Goal: Check status: Check status

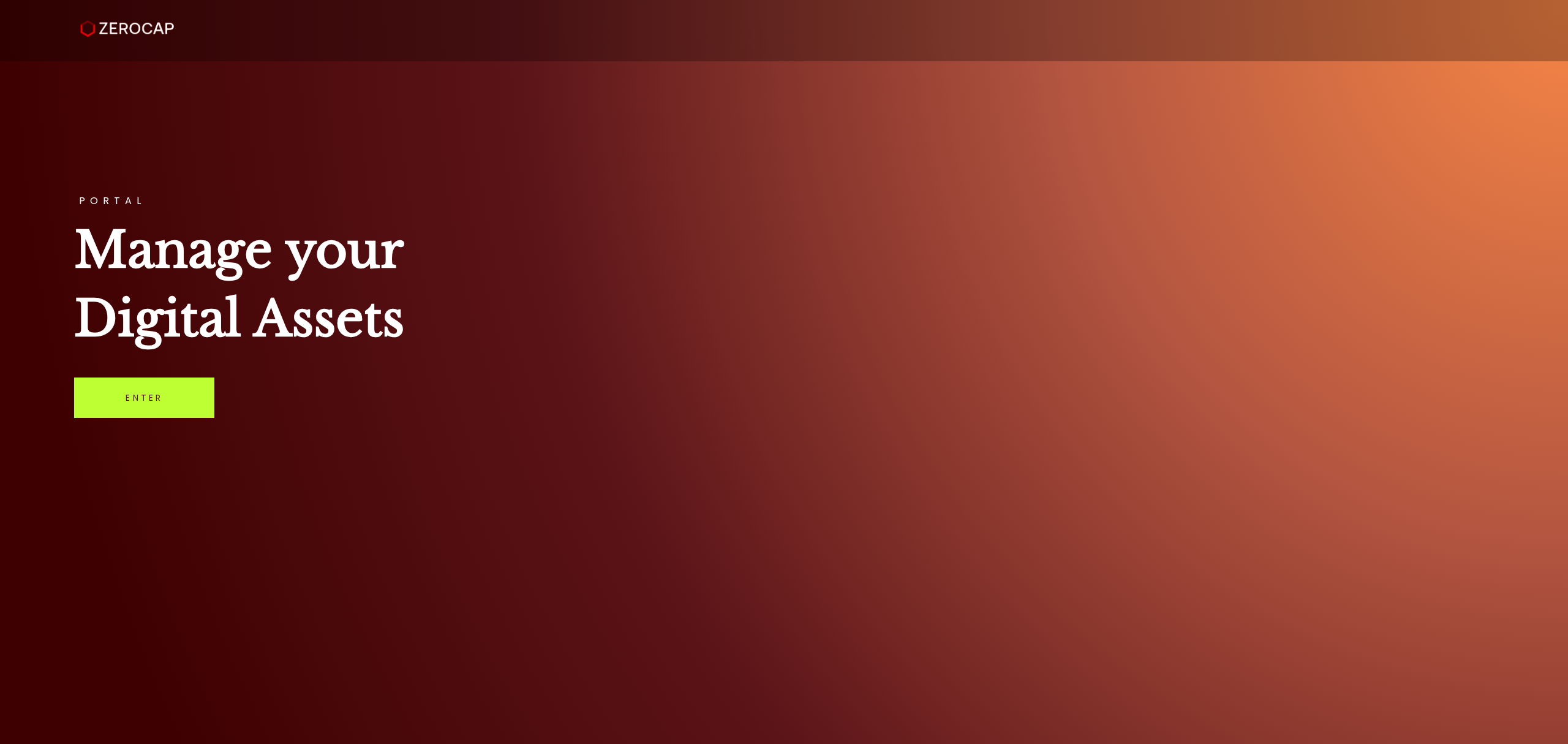
click at [162, 398] on link "Enter" at bounding box center [144, 398] width 141 height 41
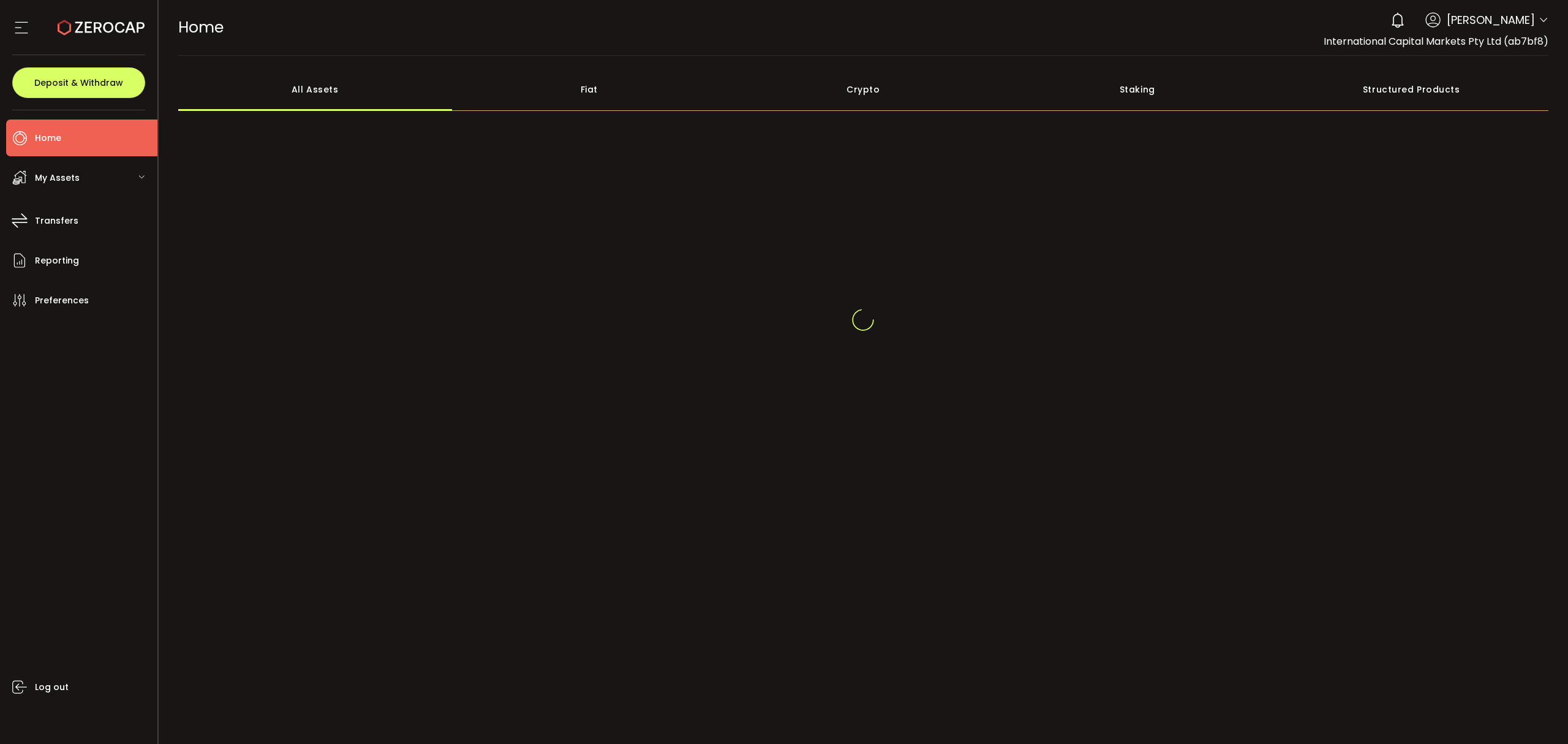
click at [1545, 23] on icon at bounding box center [1543, 20] width 10 height 10
click at [1543, 22] on icon at bounding box center [1543, 20] width 10 height 10
click at [1544, 18] on icon at bounding box center [1543, 20] width 10 height 10
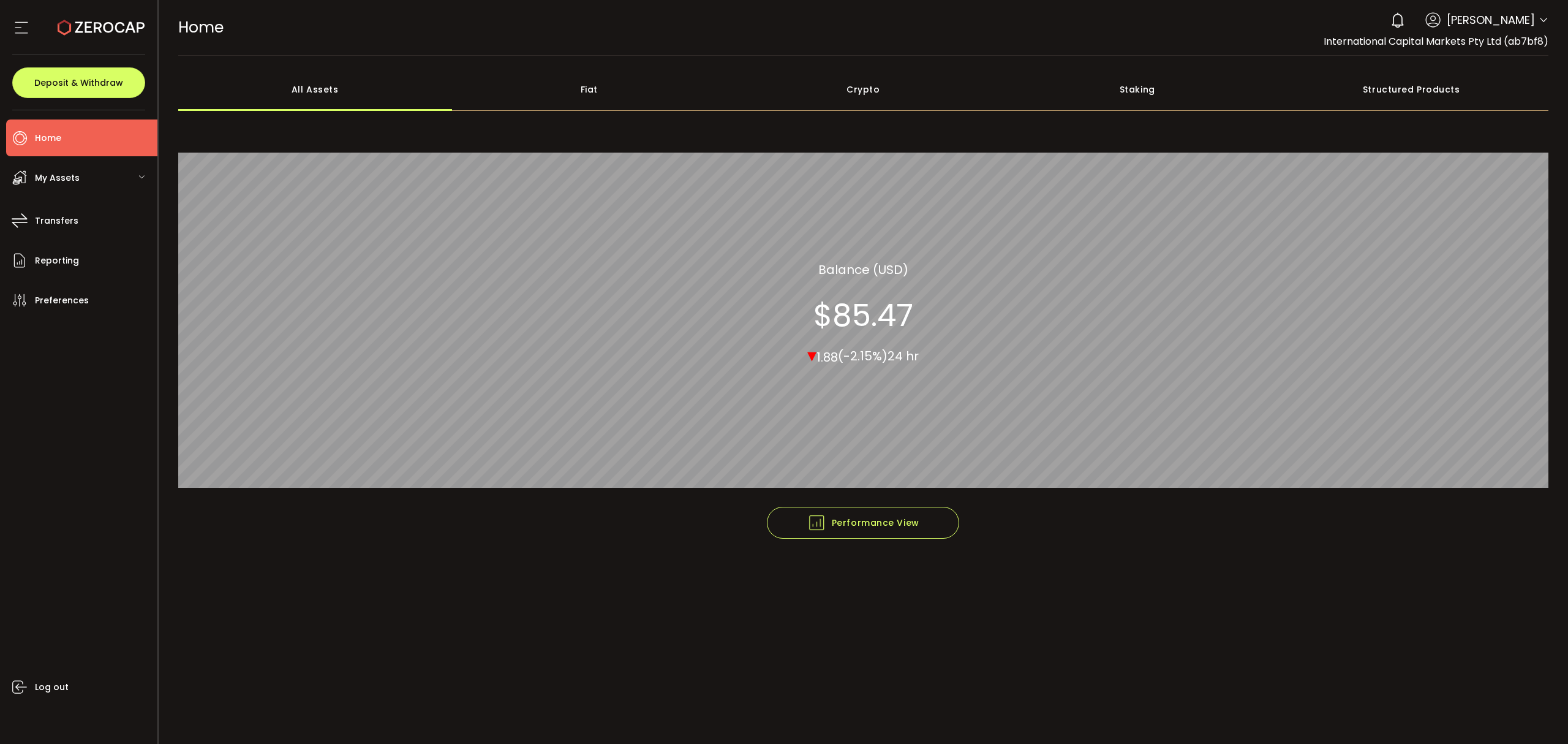
click at [1543, 20] on icon at bounding box center [1543, 20] width 10 height 10
click at [1543, 18] on icon at bounding box center [1543, 20] width 10 height 10
click at [1548, 15] on header "PDF is being processed and will download to your computer HOME Buy Power $0.00 …" at bounding box center [863, 28] width 1410 height 56
click at [1547, 17] on icon at bounding box center [1543, 20] width 10 height 10
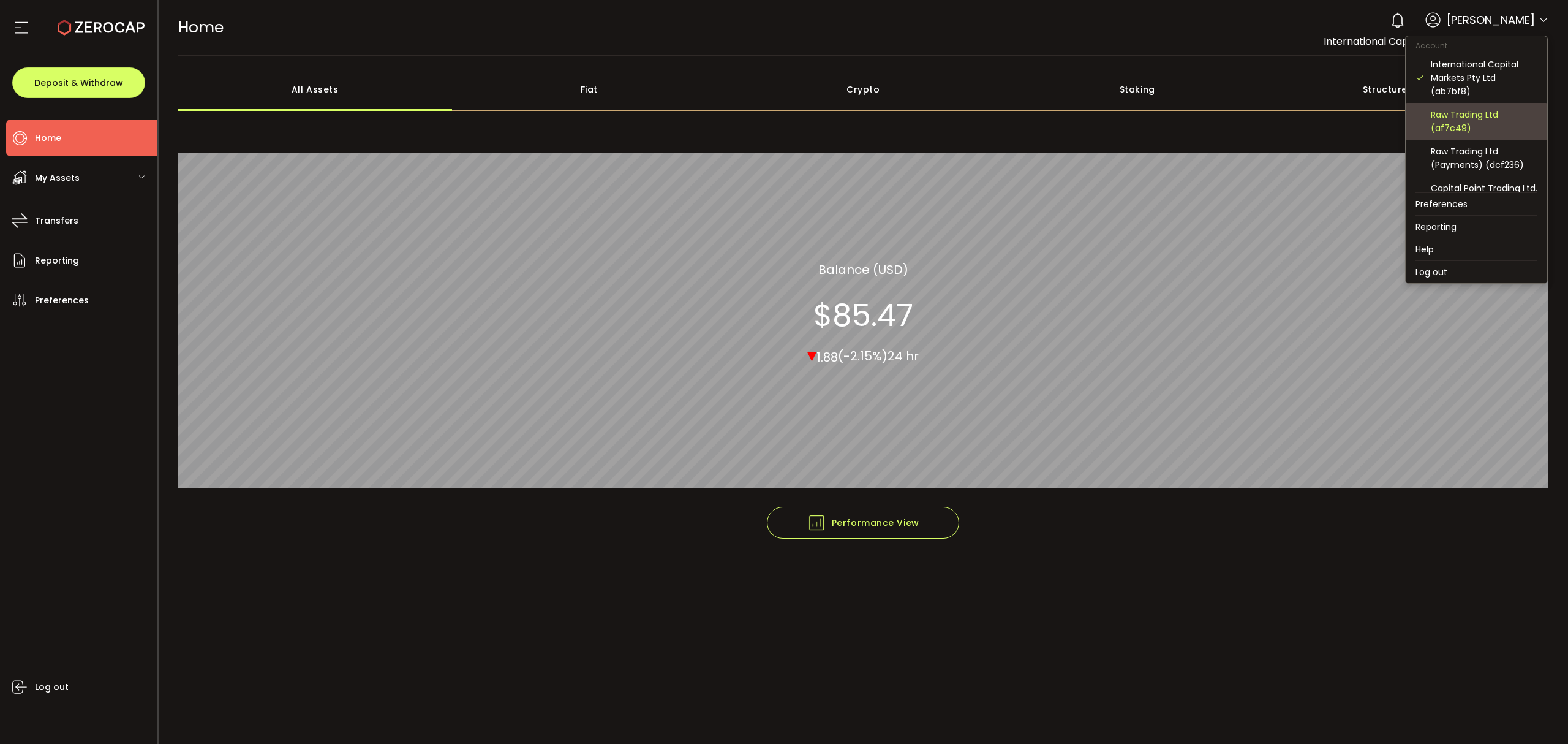
click at [1471, 126] on div "Raw Trading Ltd (af7c49)" at bounding box center [1485, 121] width 107 height 27
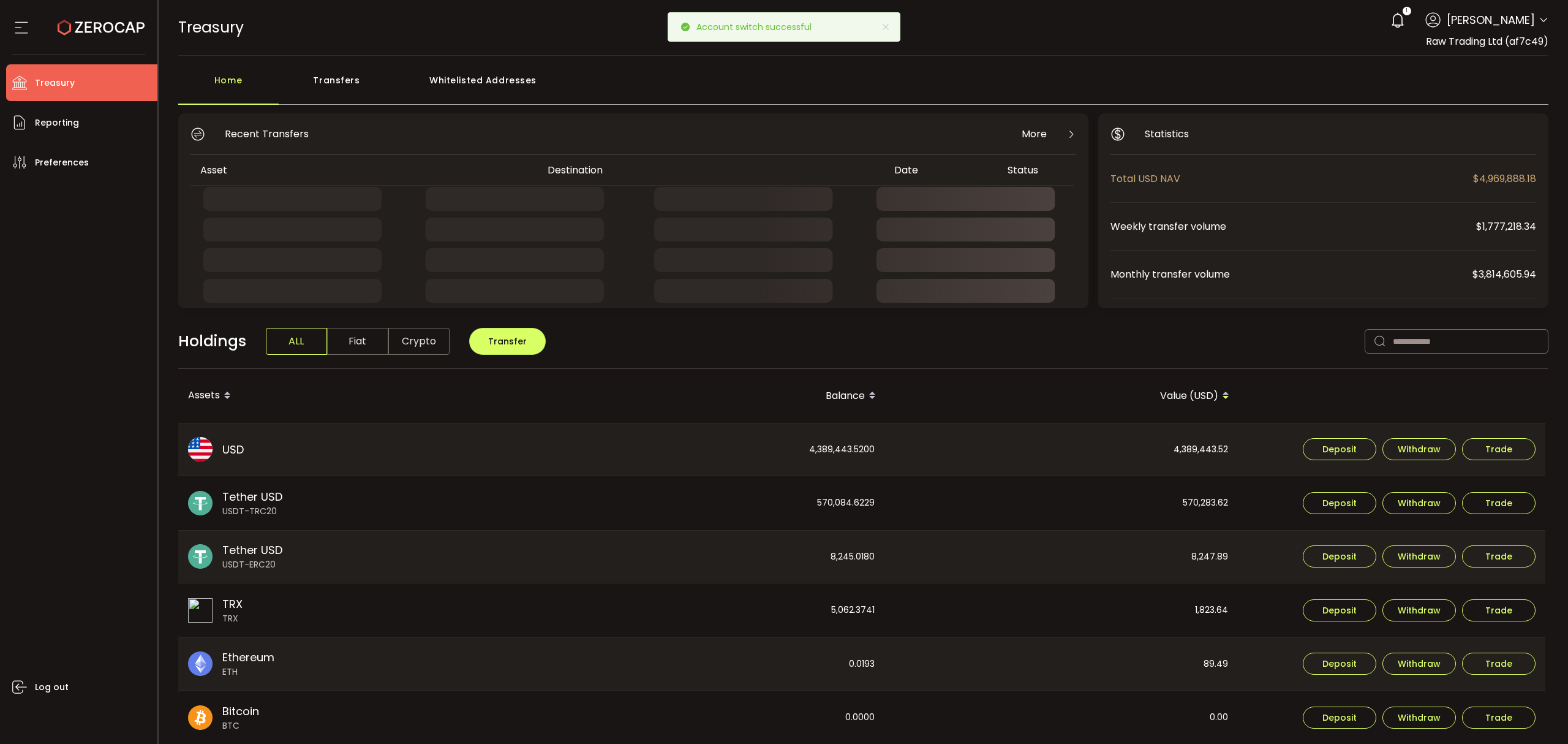
click at [339, 76] on div "Transfers" at bounding box center [337, 86] width 117 height 37
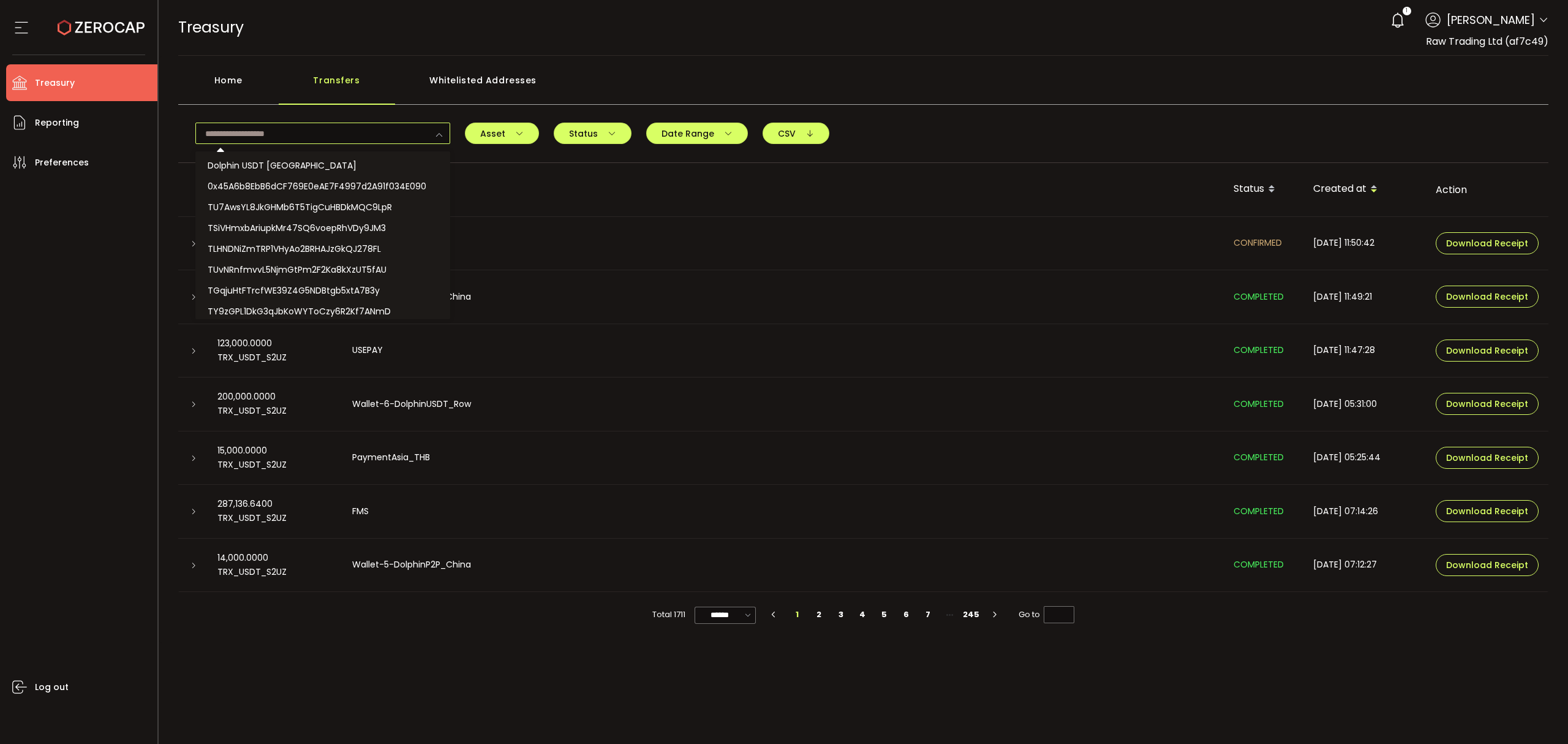
click at [323, 123] on input "text" at bounding box center [323, 133] width 255 height 22
paste input "**********"
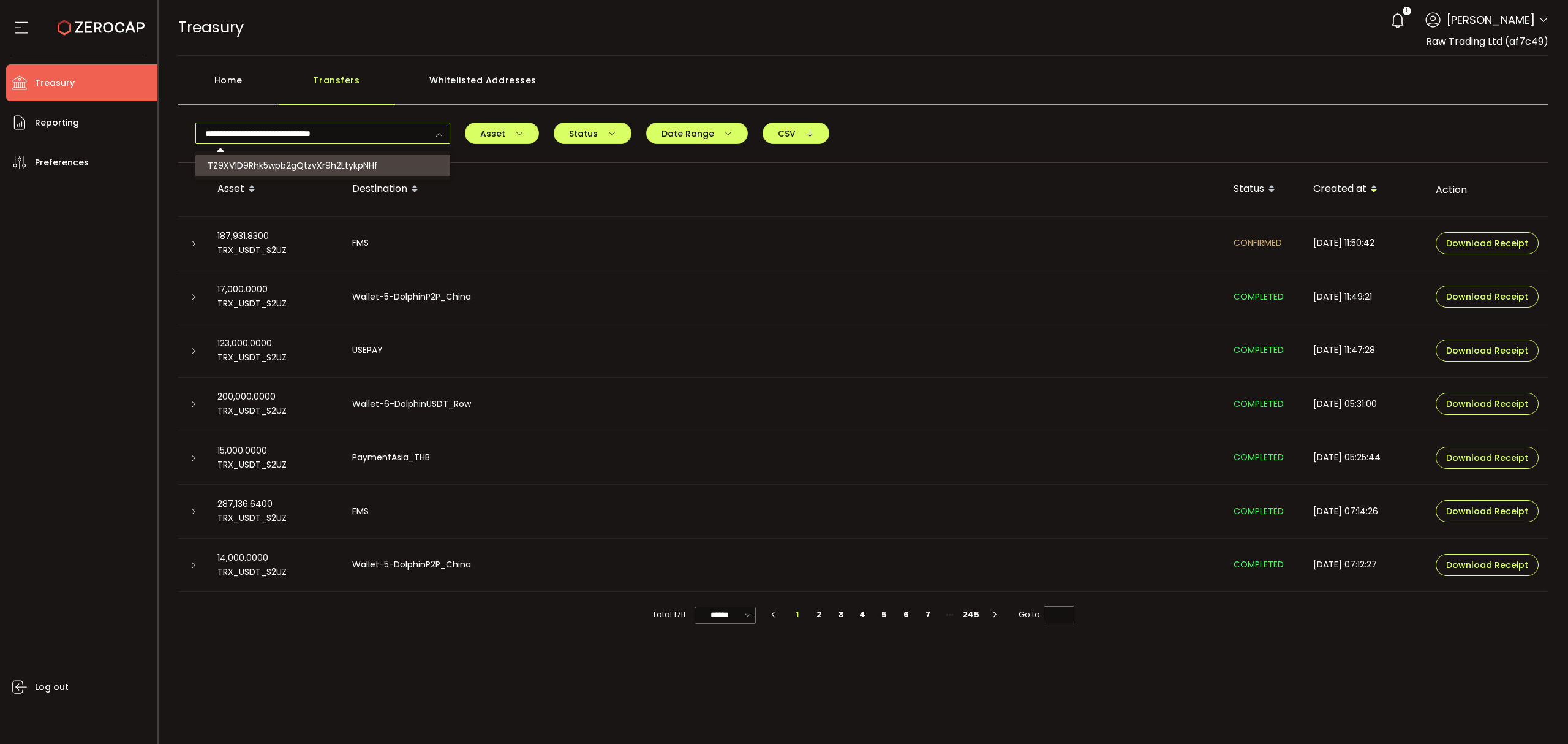
type input "**********"
click at [359, 165] on span "TZ9XV1D9Rhk5wpb2gQtzvXr9h2LtykpNHf" at bounding box center [293, 166] width 170 height 12
click at [196, 241] on icon at bounding box center [193, 244] width 8 height 8
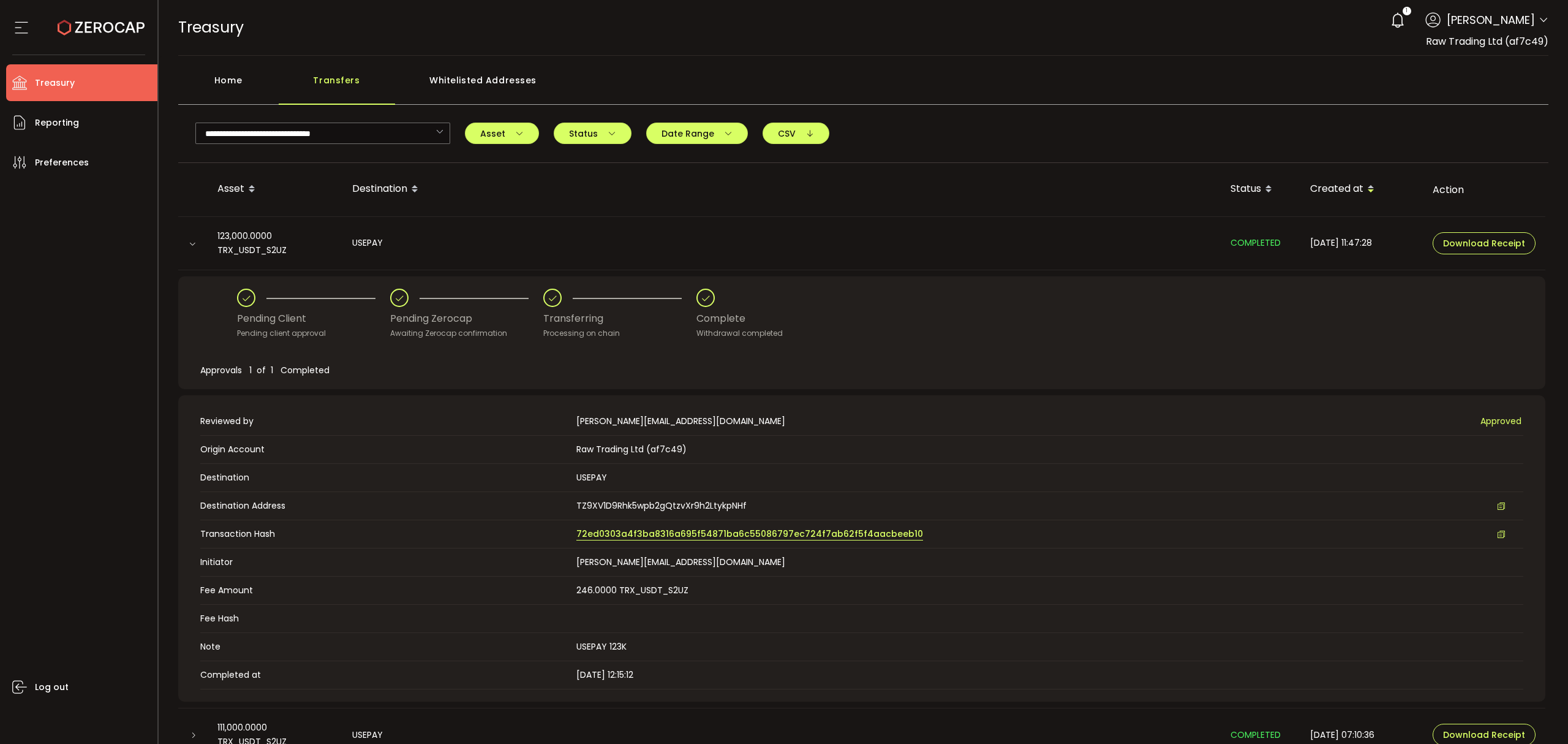
click at [810, 533] on span "72ed0303a4f3ba8316a695f54871ba6c55086797ec724f7ab62f5f4aacbeeb10" at bounding box center [749, 533] width 347 height 13
drag, startPoint x: 79, startPoint y: 123, endPoint x: 130, endPoint y: 117, distance: 51.4
click at [80, 123] on li "Reporting" at bounding box center [81, 122] width 151 height 37
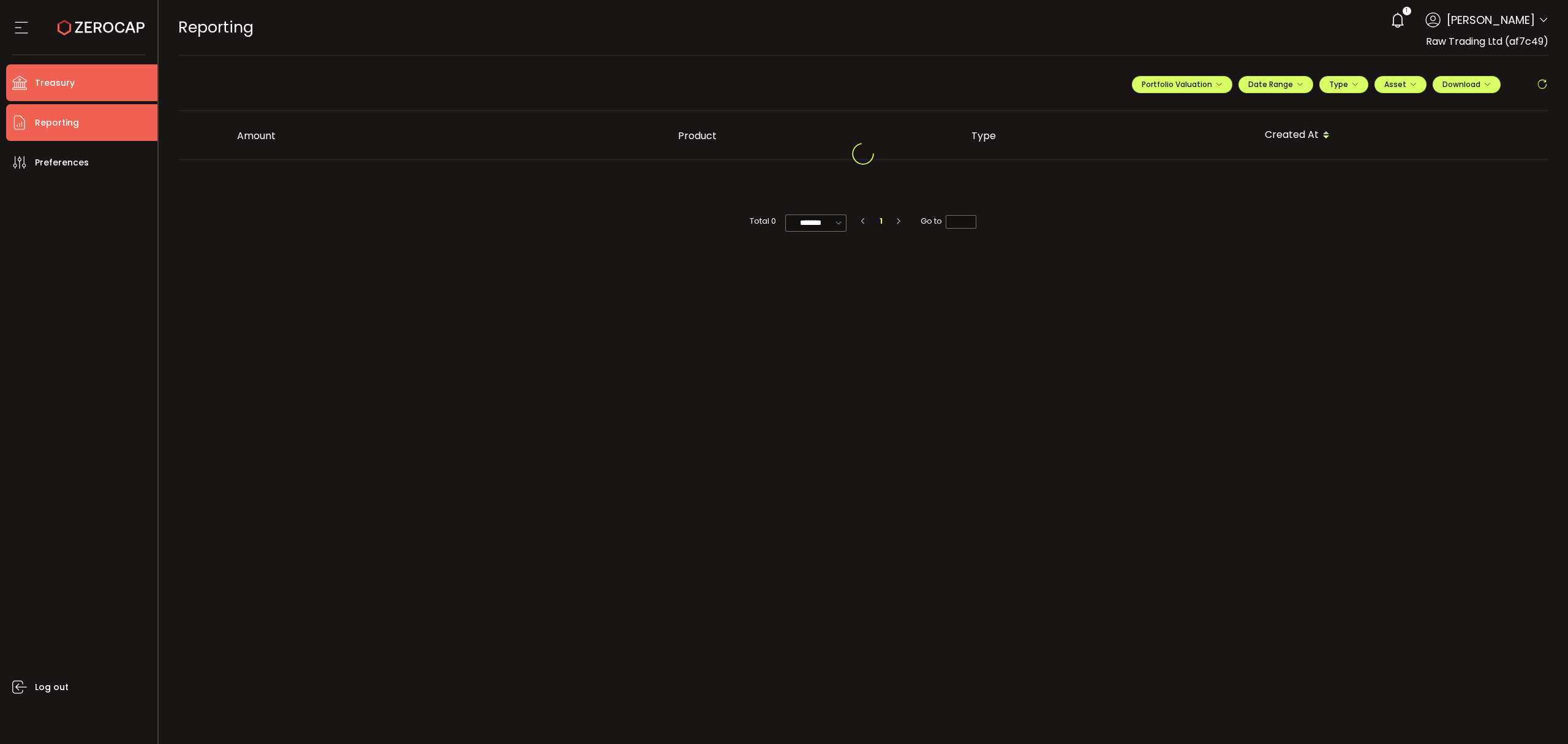
click at [86, 91] on li "Treasury" at bounding box center [81, 83] width 151 height 37
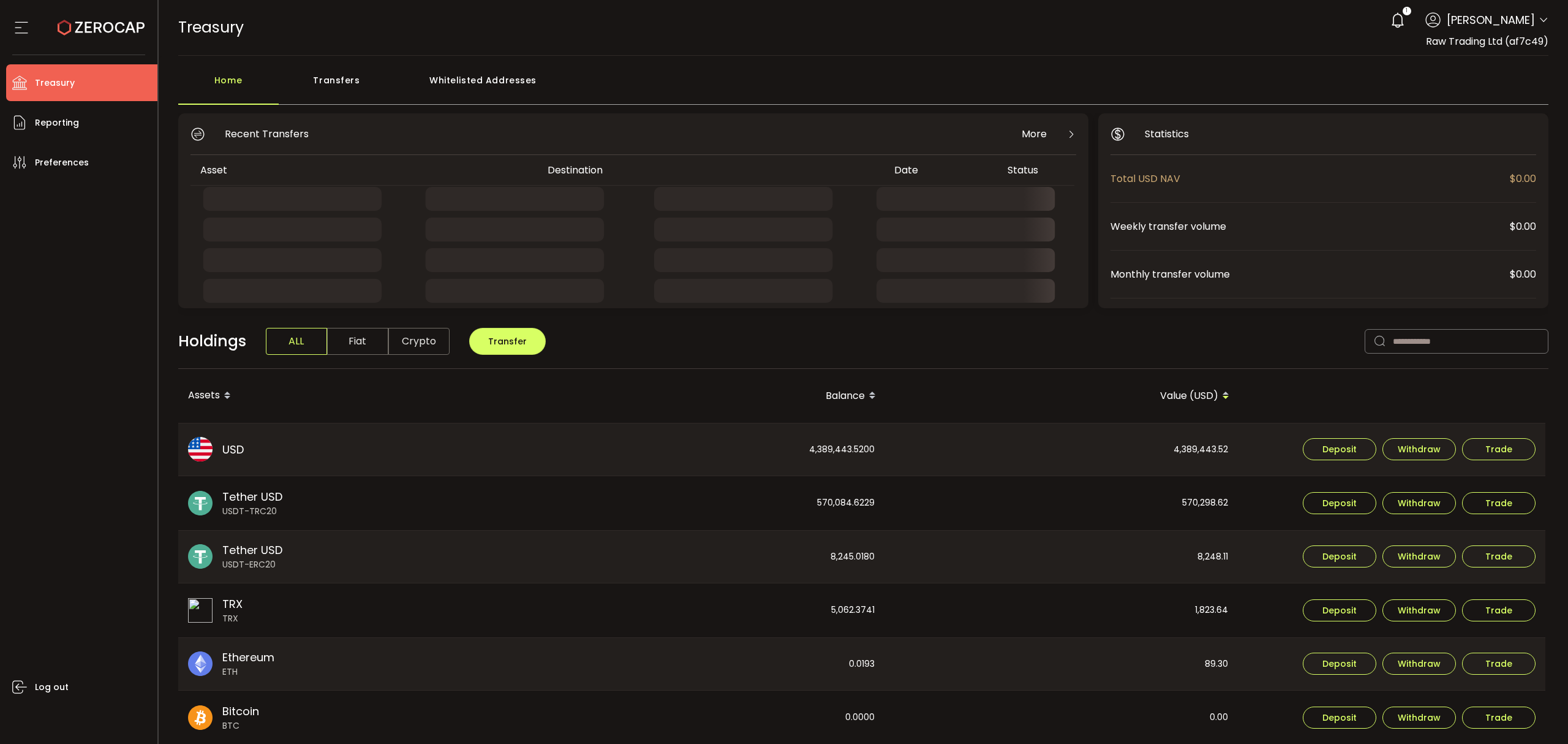
click at [384, 84] on div "Transfers" at bounding box center [337, 86] width 117 height 37
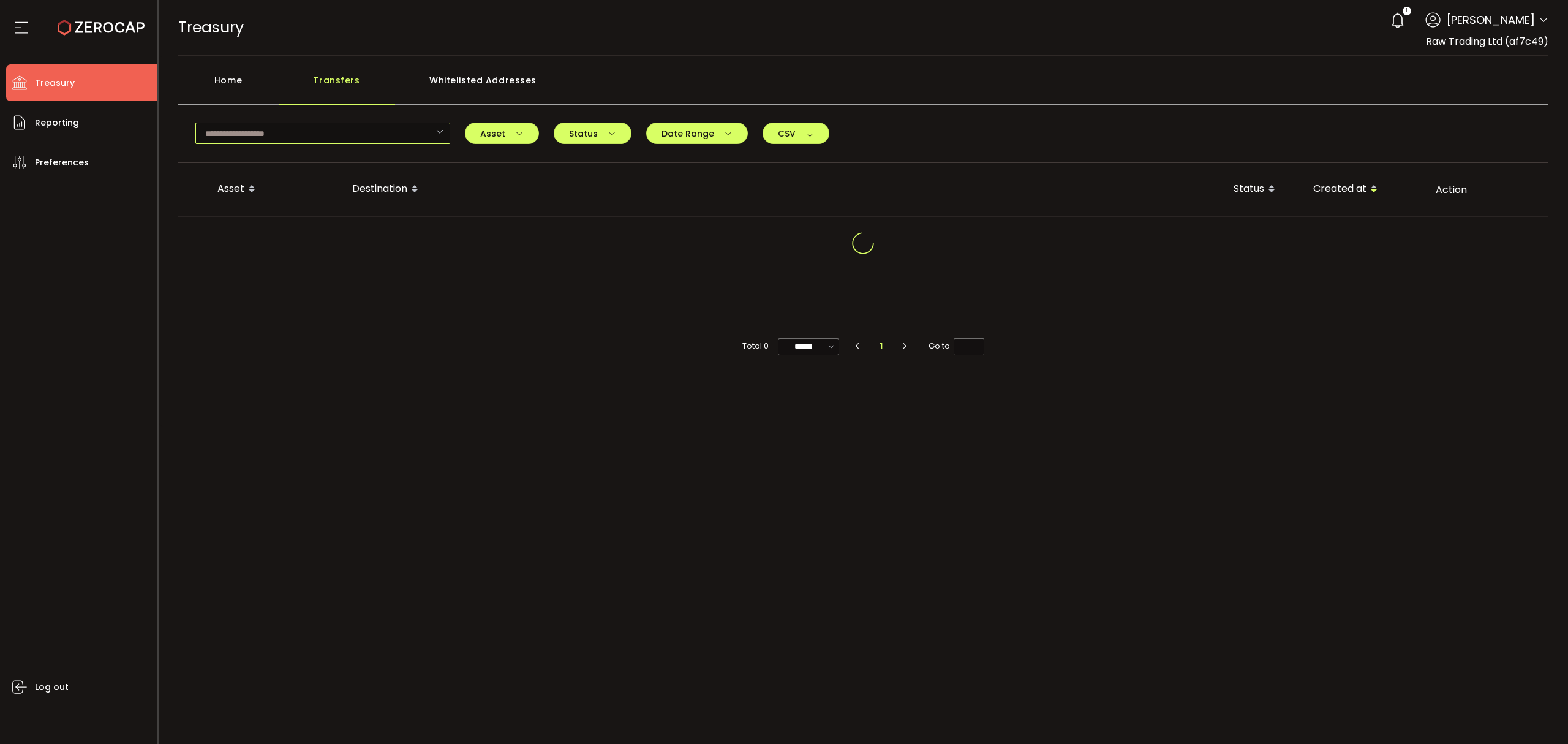
click at [325, 132] on input "text" at bounding box center [323, 133] width 255 height 22
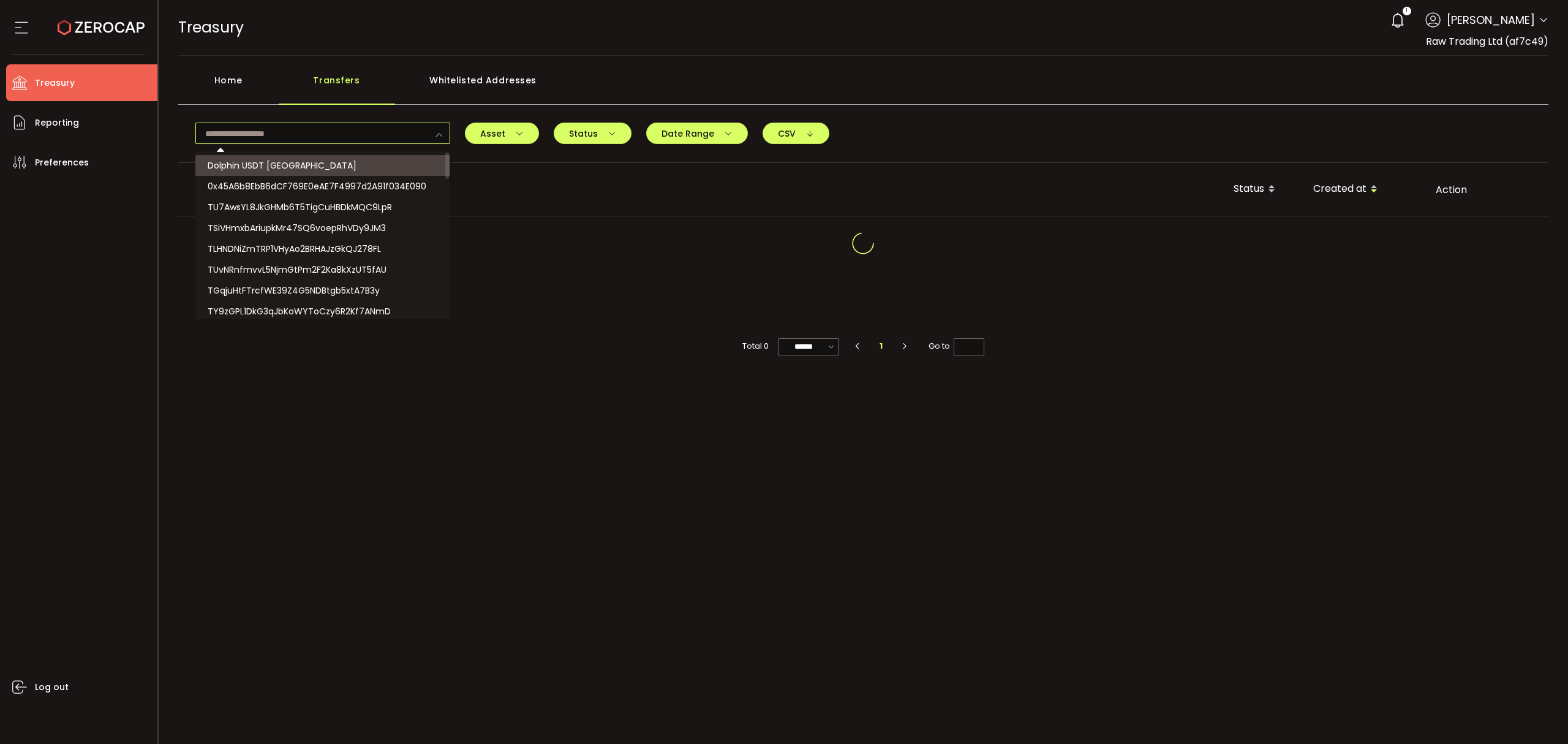
paste input "**********"
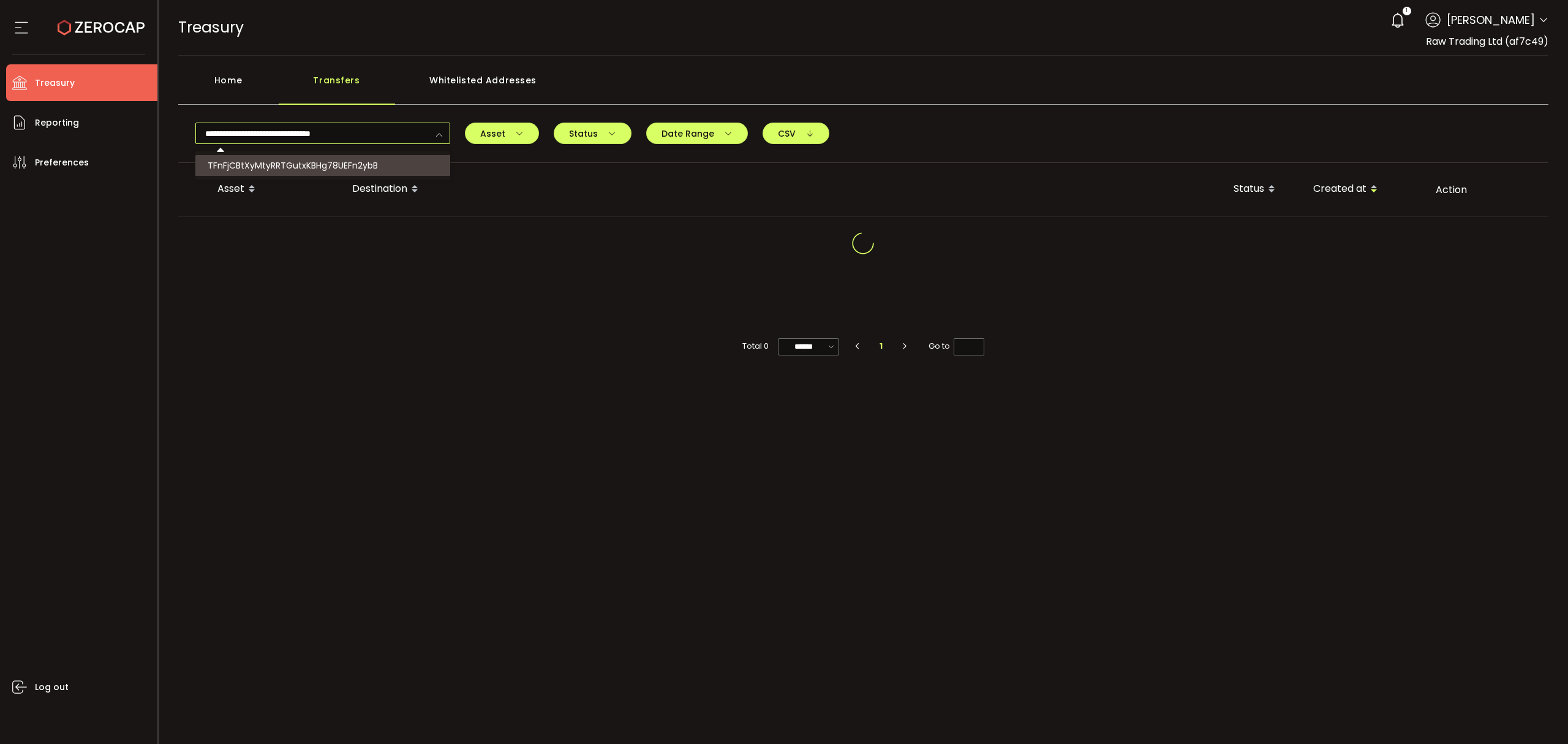
type input "**********"
click at [381, 167] on li "TFnFjCBtXyMtyRRTGutxKBHg78UEFn2ybB" at bounding box center [324, 166] width 258 height 21
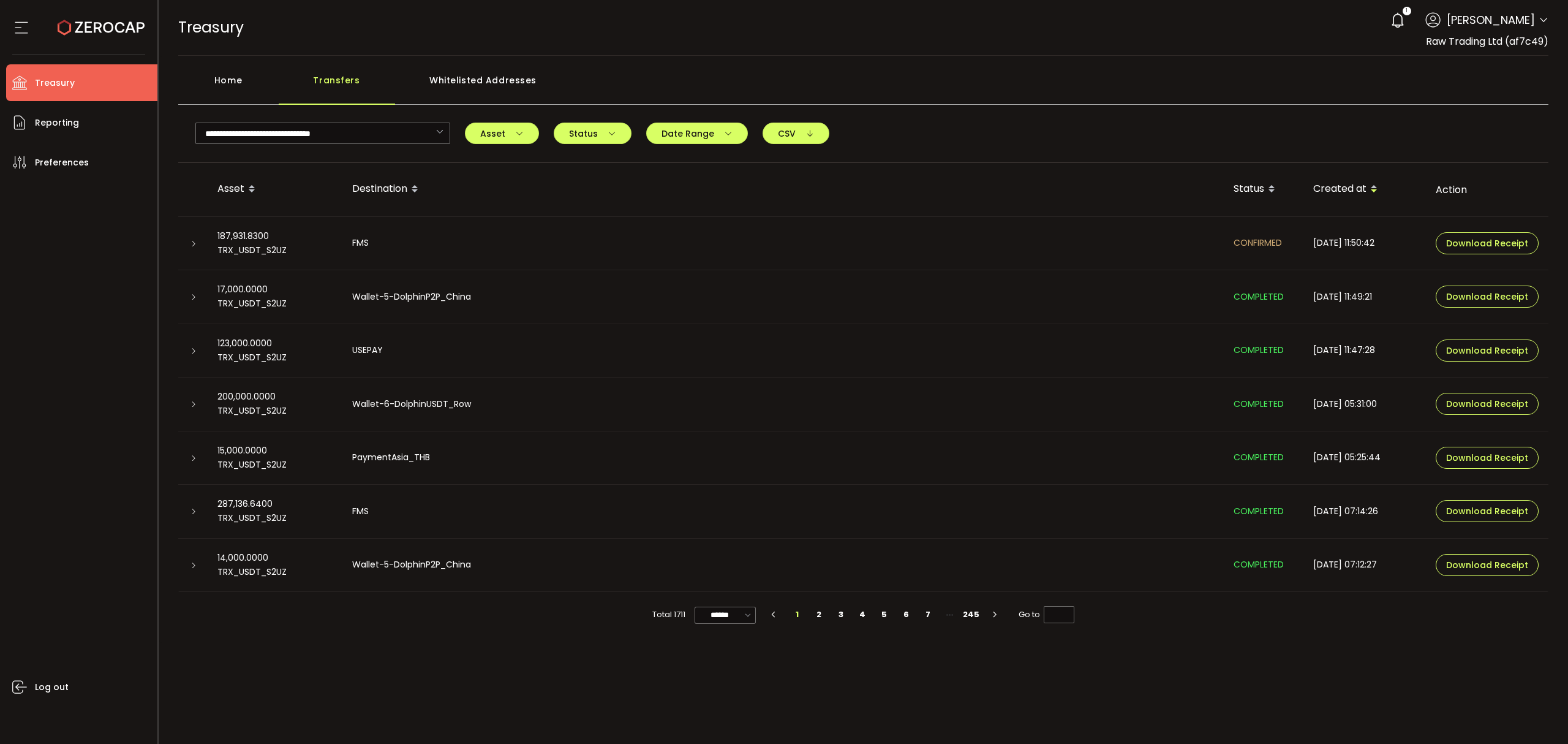
click at [197, 298] on div at bounding box center [193, 296] width 10 height 12
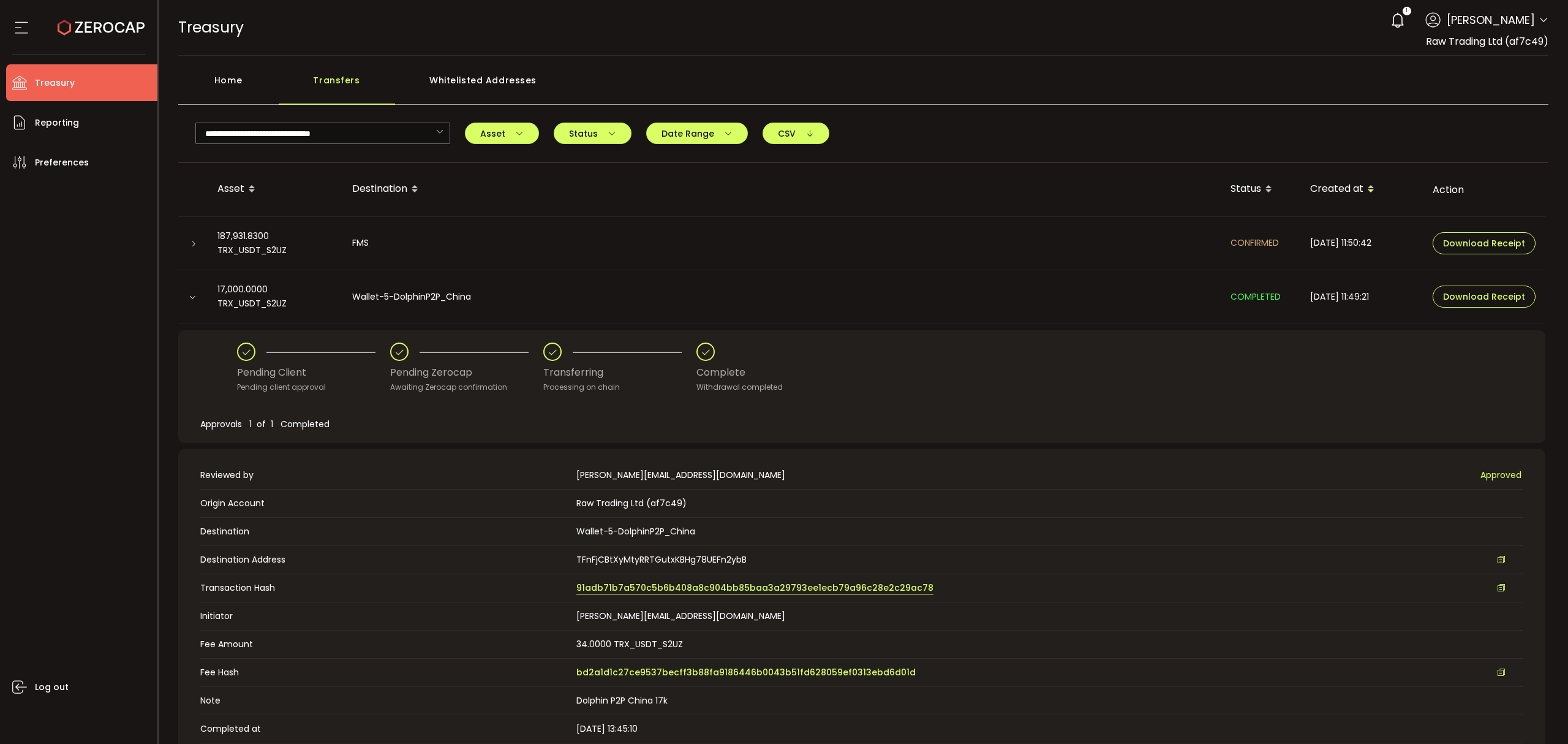
click at [857, 591] on span "91adb71b7a570c5b6b408a8c904bb85baa3a29793ee1ecb79a96c28e2c29ac78" at bounding box center [754, 588] width 357 height 13
drag, startPoint x: 253, startPoint y: 80, endPoint x: 356, endPoint y: 71, distance: 103.4
click at [265, 80] on div "Home" at bounding box center [229, 86] width 101 height 37
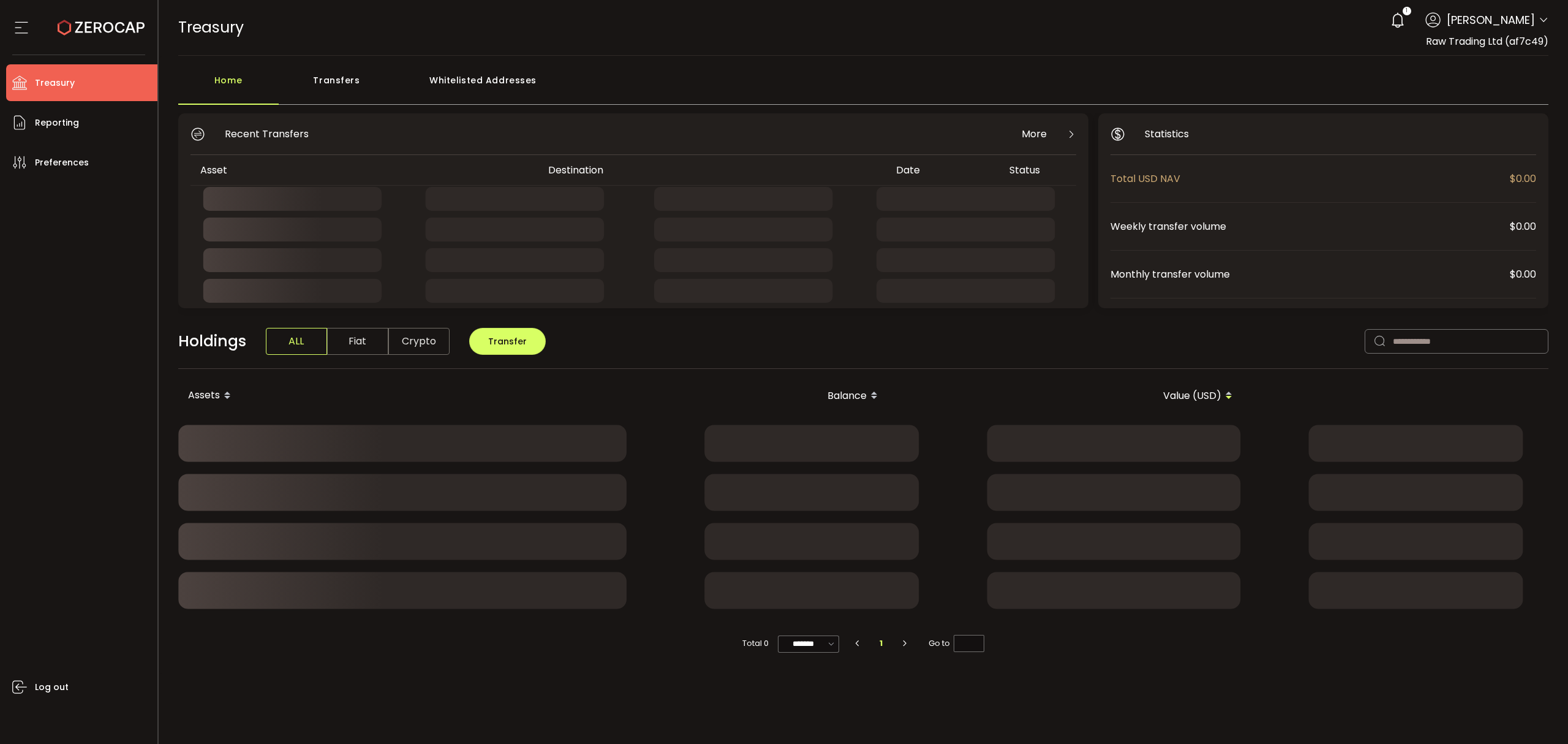
click at [356, 71] on div "Transfers" at bounding box center [337, 86] width 117 height 37
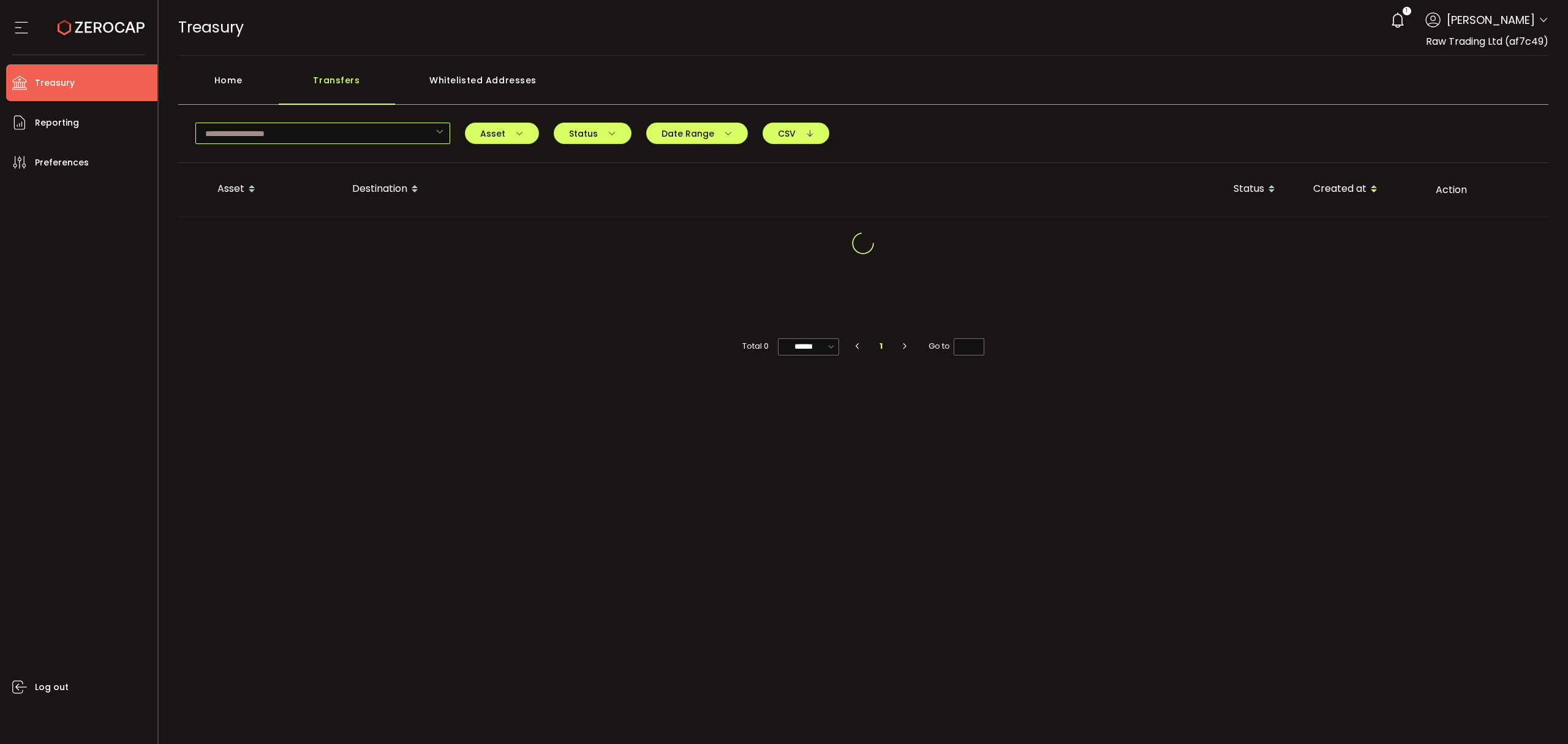
click at [317, 137] on input "text" at bounding box center [323, 133] width 255 height 22
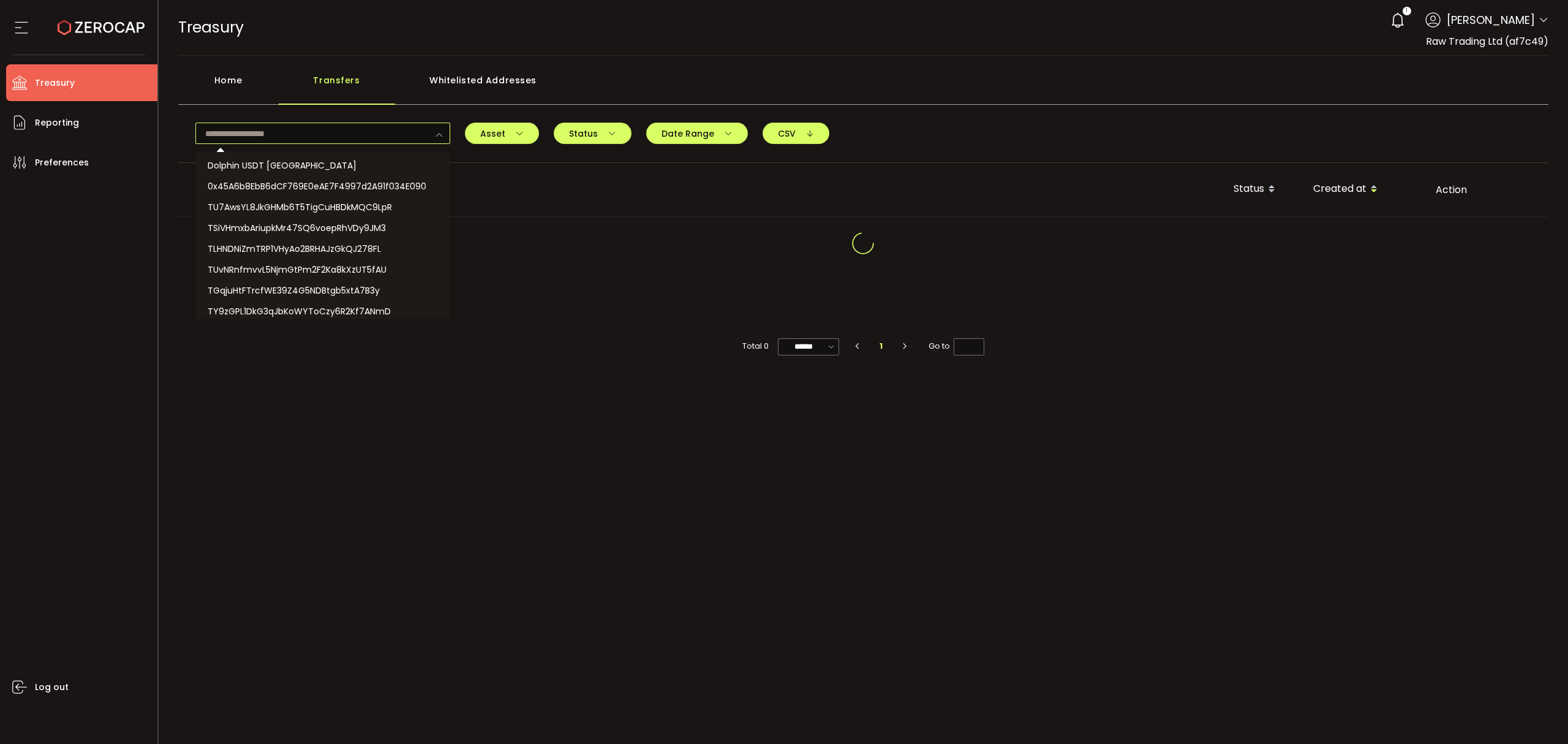
paste input "**********"
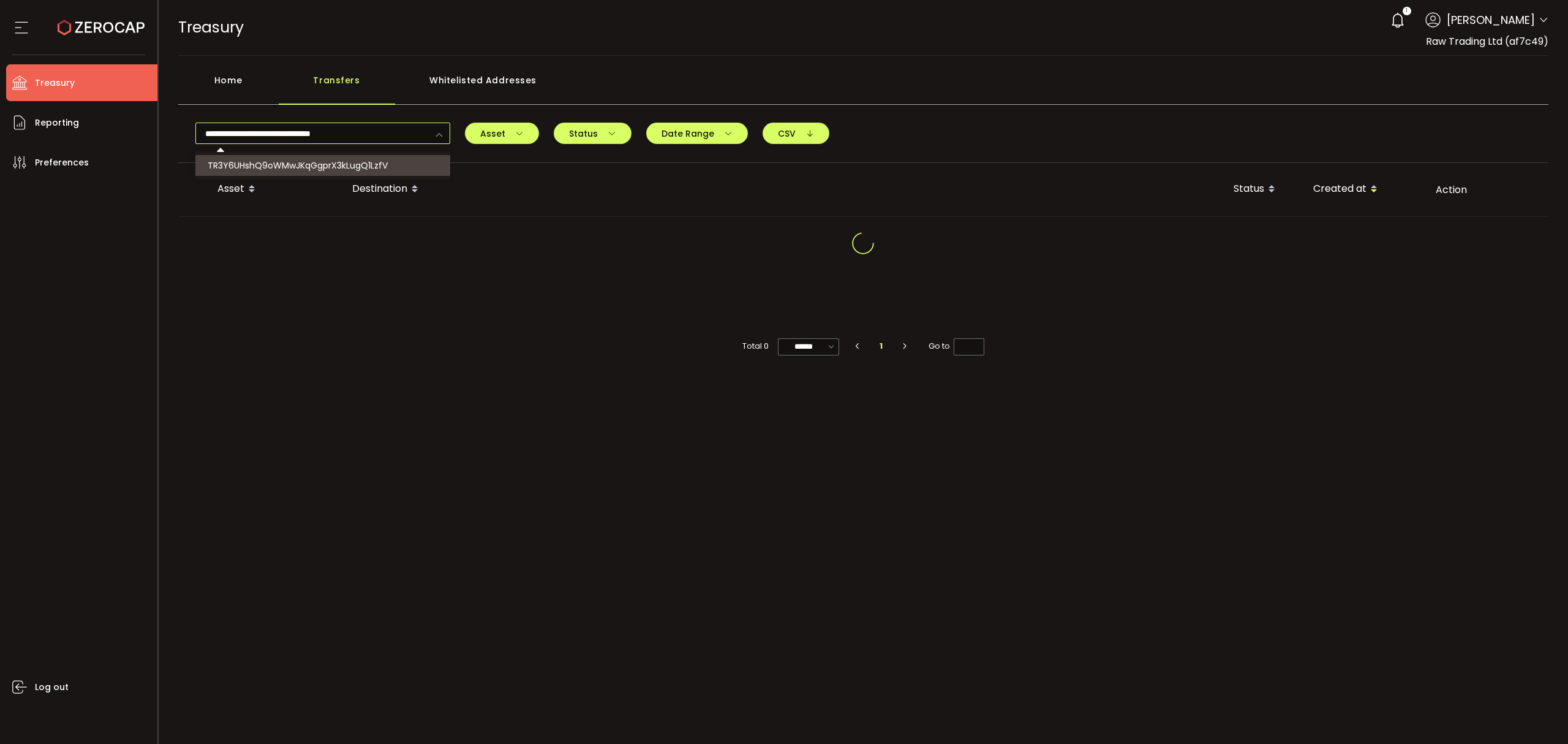
type input "**********"
click at [329, 157] on li "TR3Y6UHshQ9oWMwJKqGgprX3kLugQ1LzfV" at bounding box center [324, 166] width 258 height 21
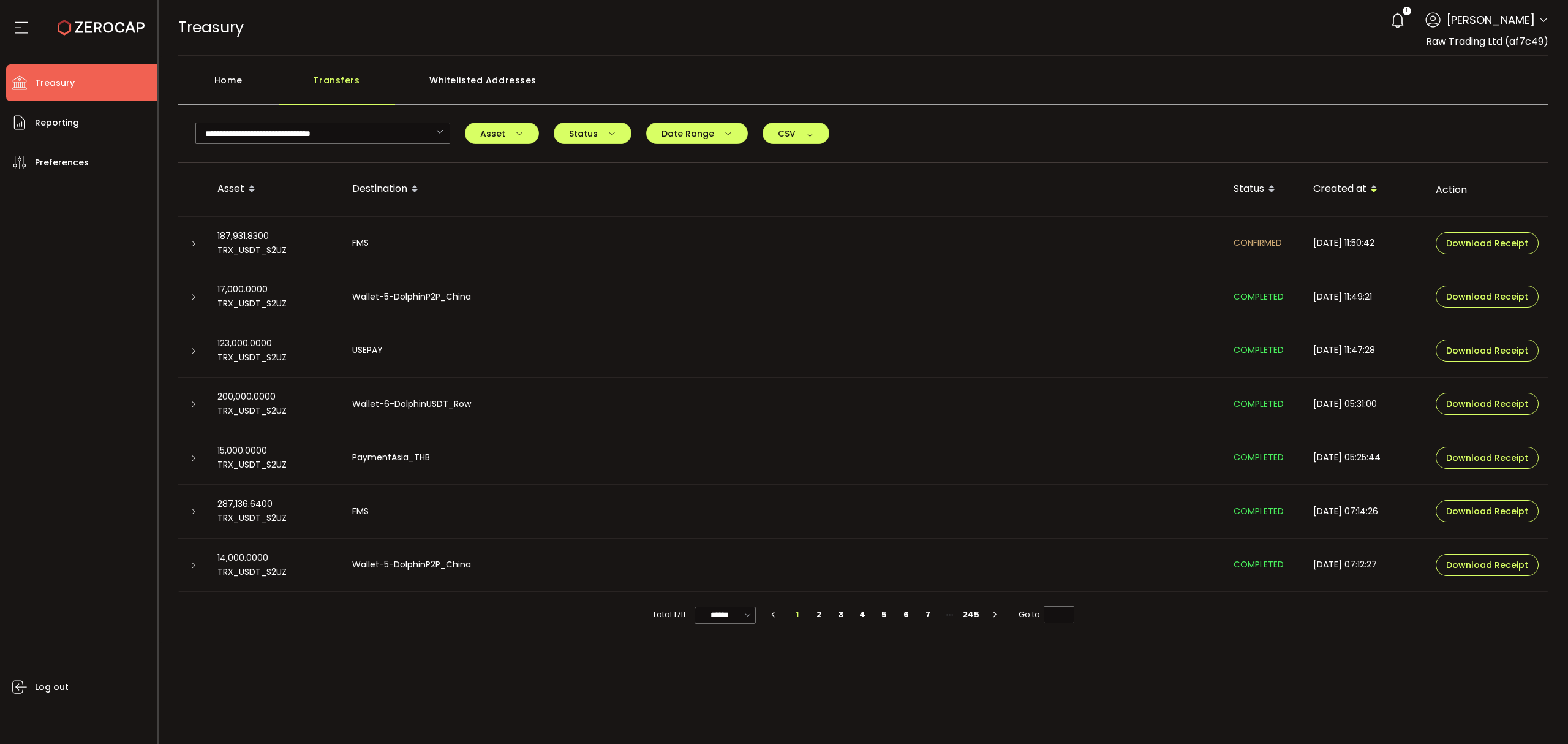
click at [194, 238] on div at bounding box center [193, 243] width 10 height 12
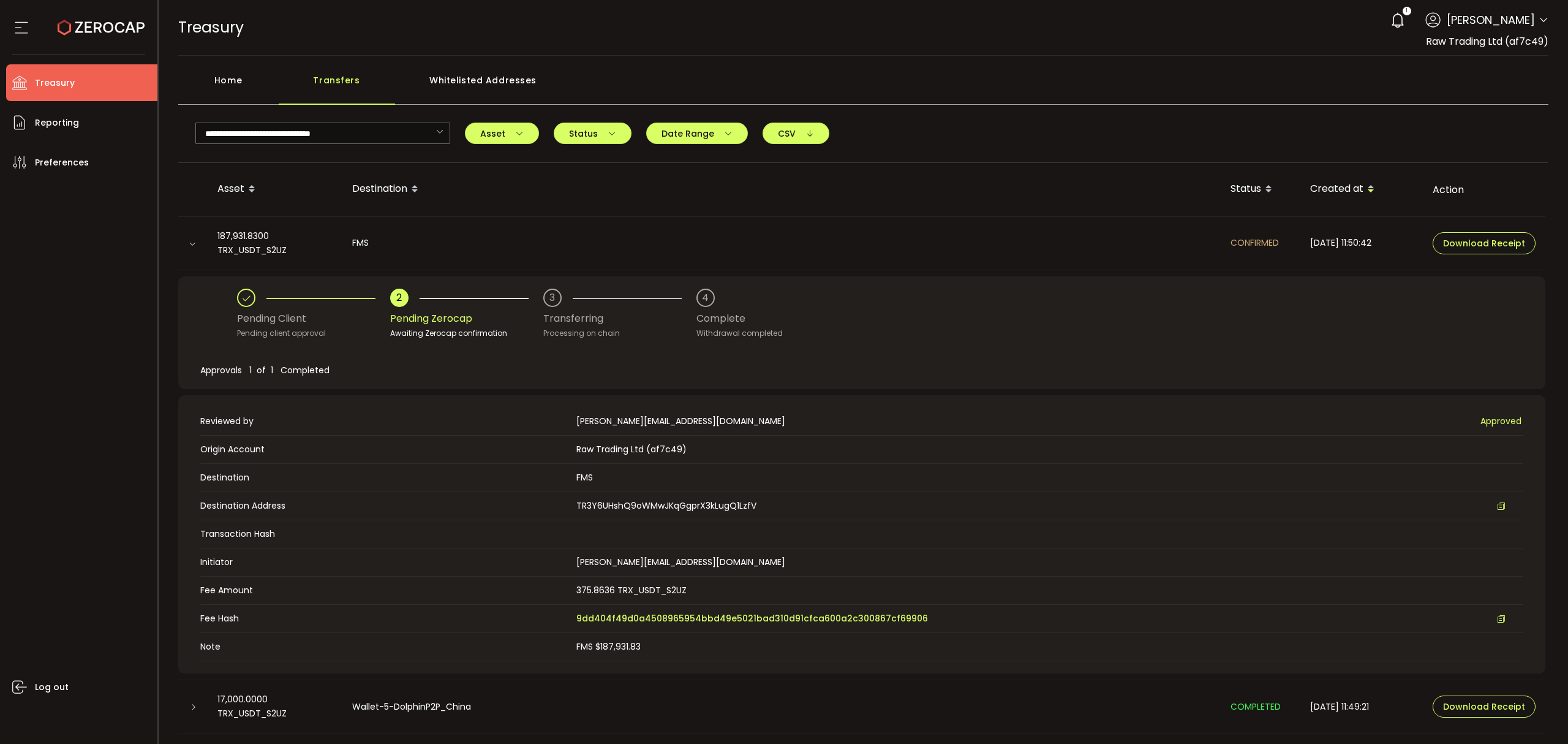
click at [235, 84] on div "Home" at bounding box center [229, 86] width 101 height 37
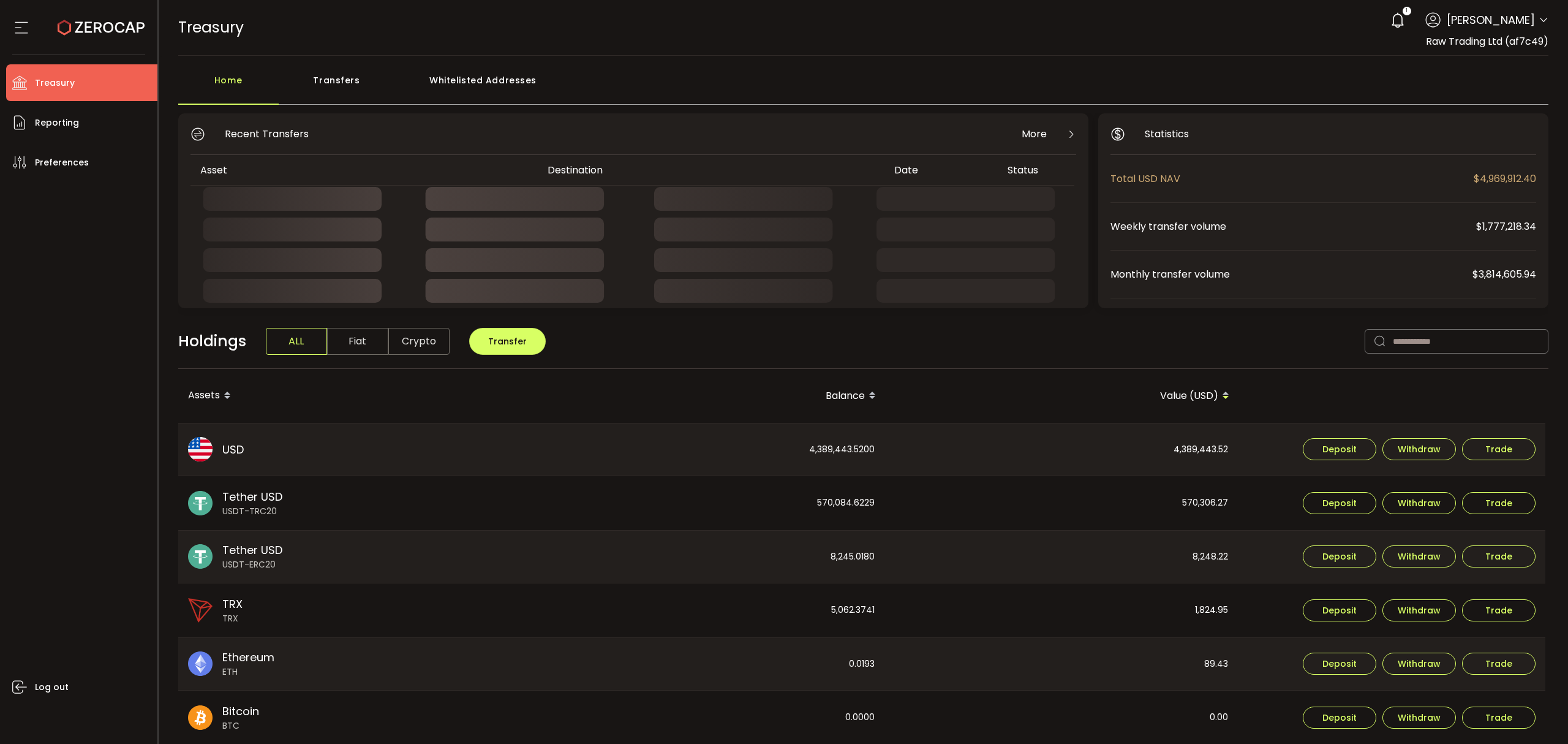
click at [349, 84] on div "Transfers" at bounding box center [337, 86] width 117 height 37
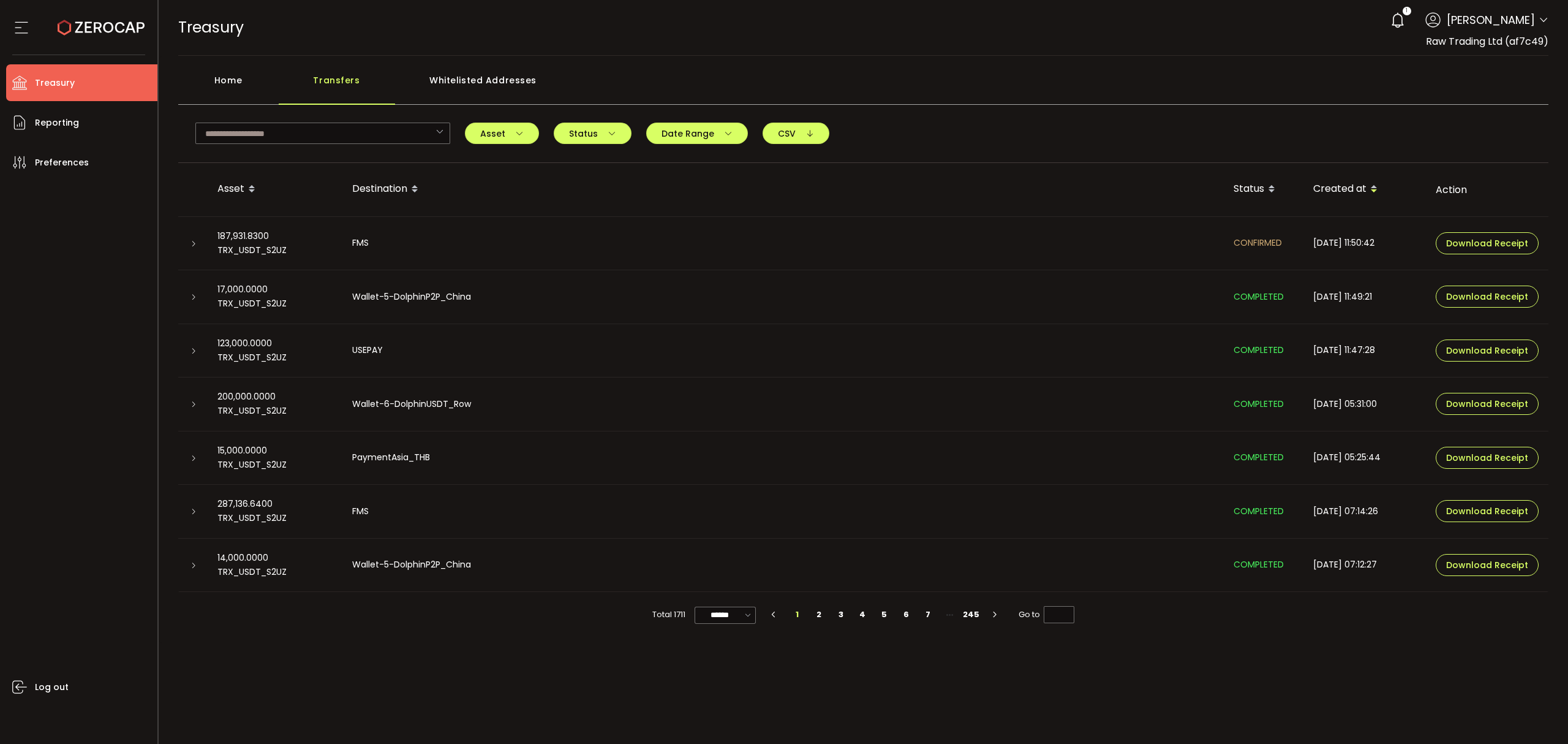
click at [202, 237] on div at bounding box center [193, 243] width 29 height 12
click at [193, 249] on div at bounding box center [193, 243] width 10 height 12
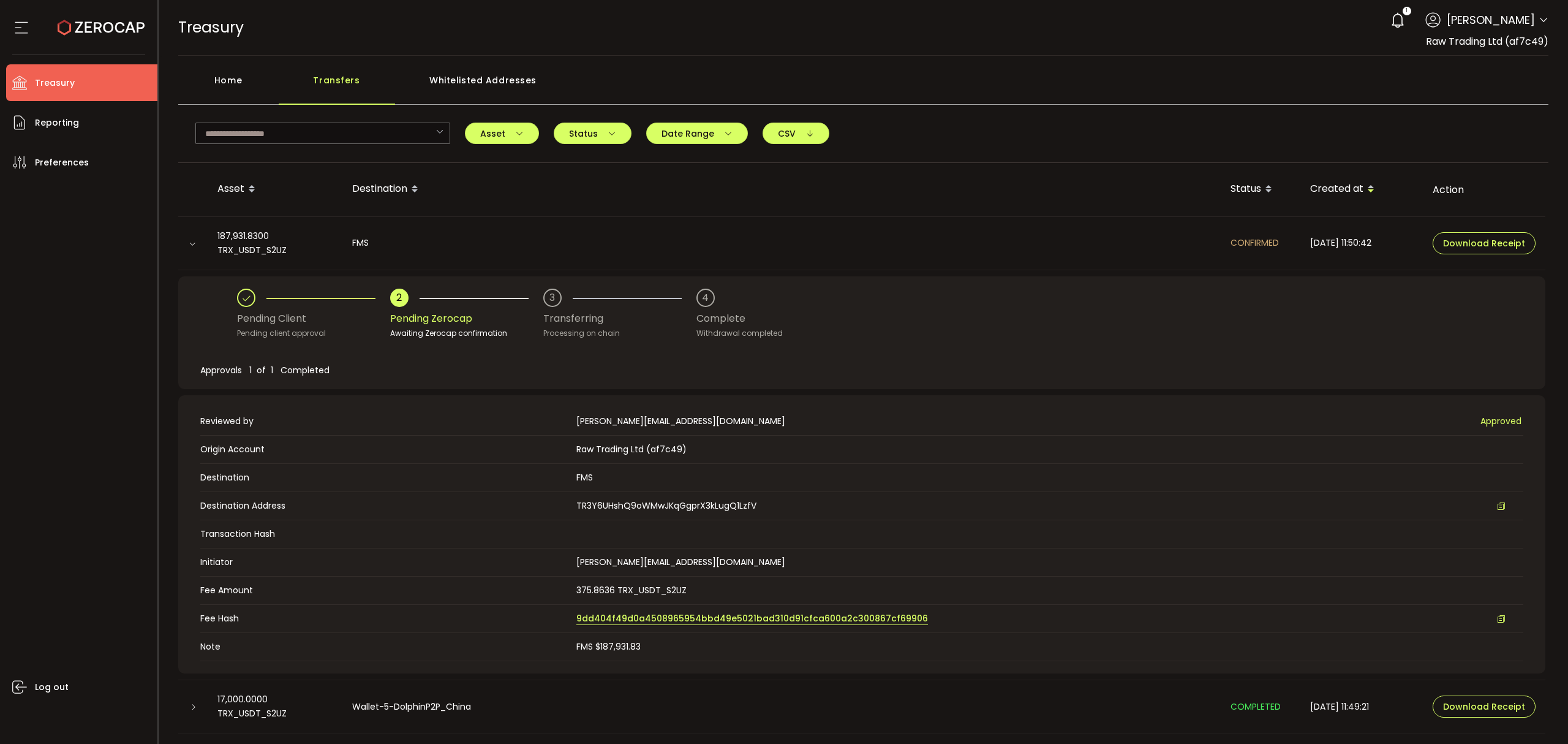
click at [669, 619] on span "9dd404f49d0a4508965954bbd49e5021bad310d91cfca600a2c300867cf69906" at bounding box center [752, 618] width 352 height 13
drag, startPoint x: 260, startPoint y: 87, endPoint x: 312, endPoint y: 81, distance: 52.3
click at [267, 87] on div "Home" at bounding box center [229, 86] width 101 height 37
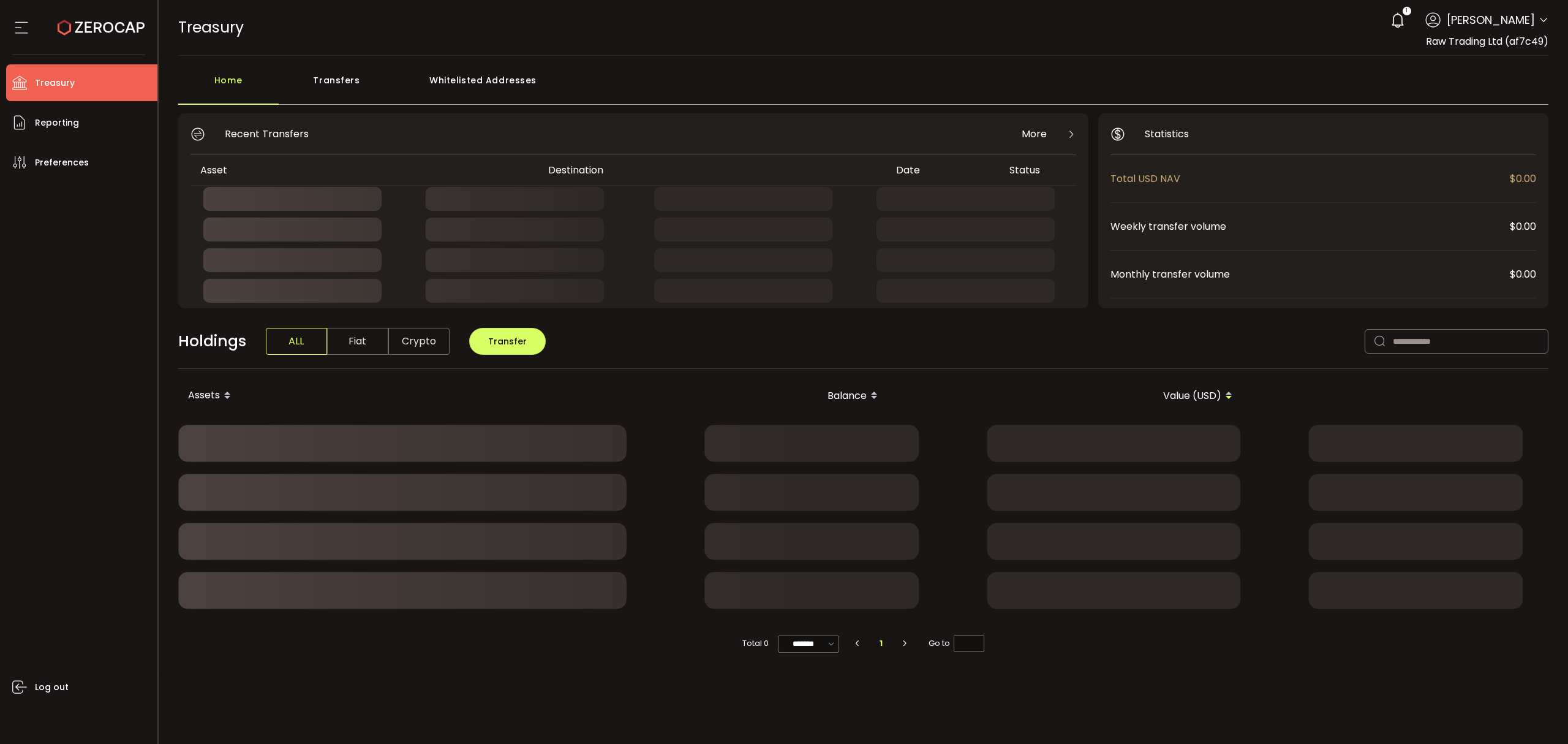
click at [312, 81] on div "Transfers" at bounding box center [337, 86] width 117 height 37
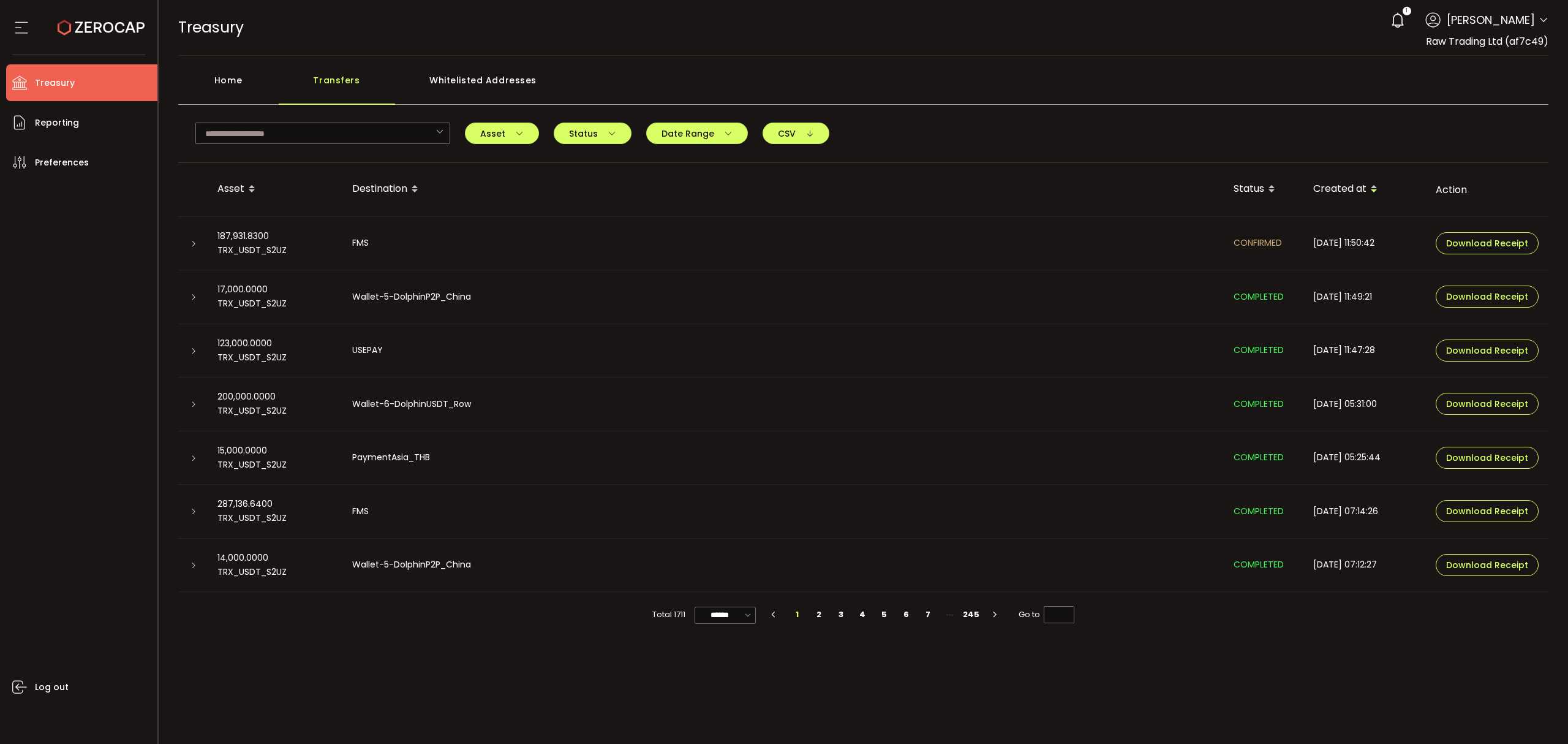
click at [194, 297] on icon at bounding box center [193, 297] width 8 height 8
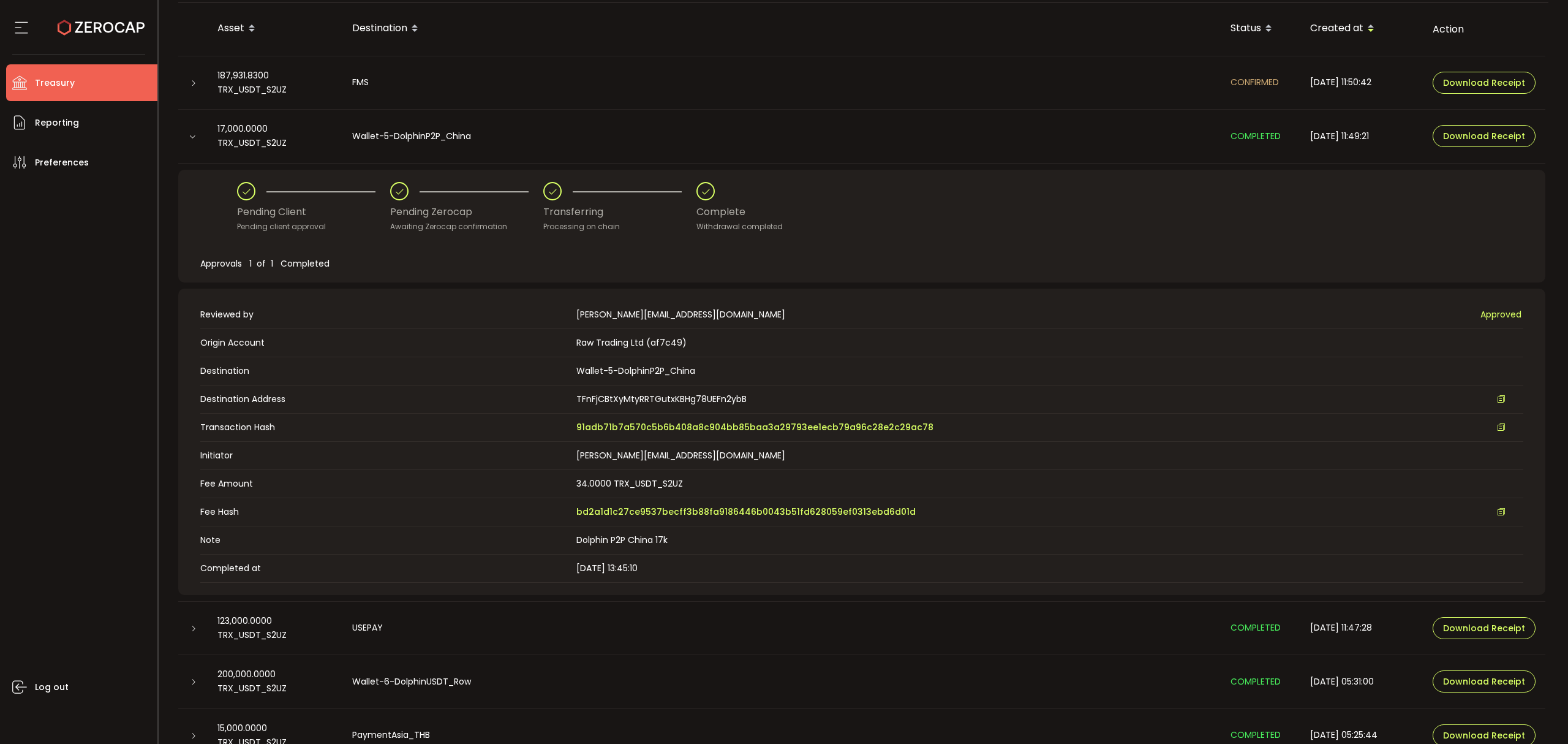
scroll to position [326, 0]
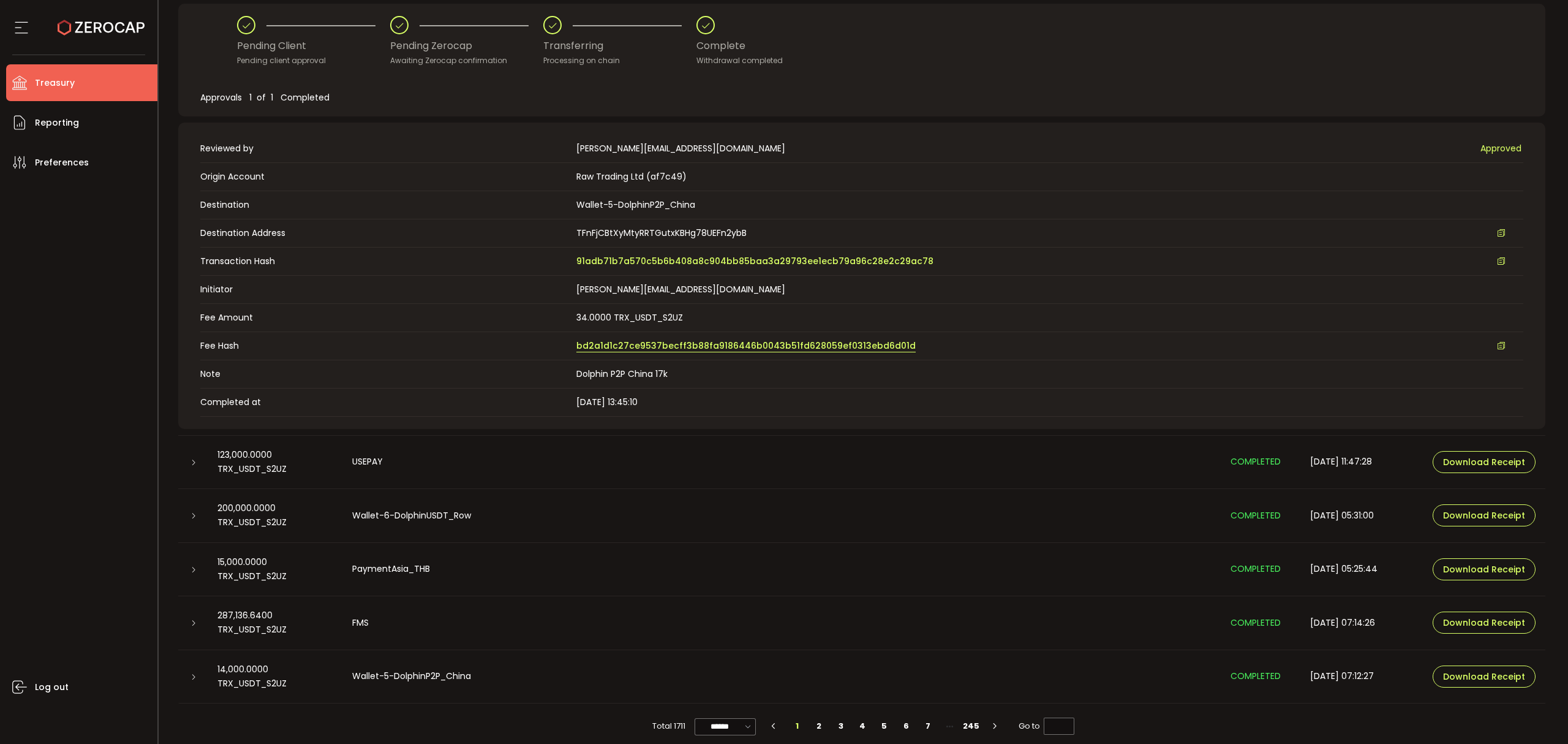
click at [652, 343] on span "bd2a1d1c27ce9537becff3b88fa9186446b0043b51fd628059ef0313ebd6d01d" at bounding box center [745, 345] width 339 height 13
click at [748, 258] on span "91adb71b7a570c5b6b408a8c904bb85baa3a29793ee1ecb79a96c28e2c29ac78" at bounding box center [754, 261] width 357 height 13
